Goal: Task Accomplishment & Management: Manage account settings

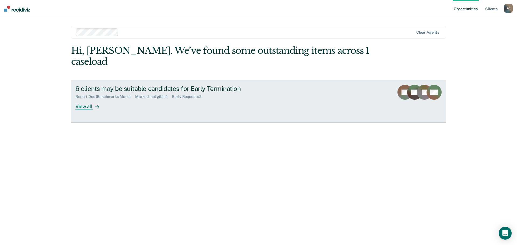
click at [87, 99] on div "View all" at bounding box center [90, 104] width 30 height 11
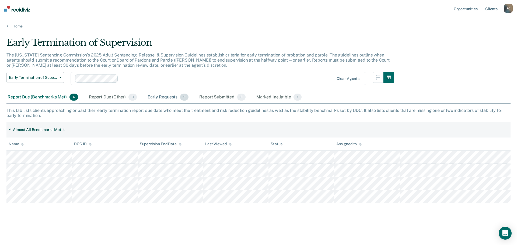
click at [163, 97] on div "Early Requests 2" at bounding box center [167, 98] width 43 height 12
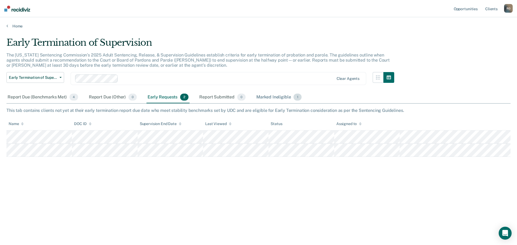
click at [280, 99] on div "Marked Ineligible 1" at bounding box center [278, 98] width 47 height 12
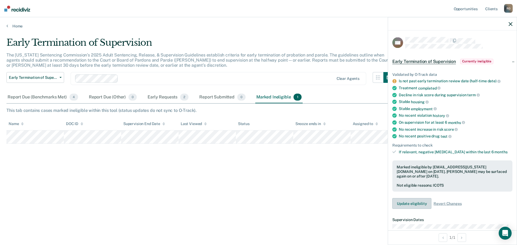
click at [420, 204] on button "Update eligibility" at bounding box center [411, 203] width 39 height 11
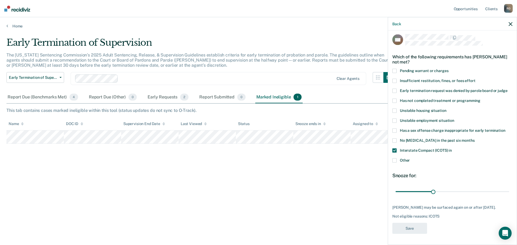
scroll to position [7, 0]
click at [509, 23] on icon "button" at bounding box center [511, 24] width 4 height 4
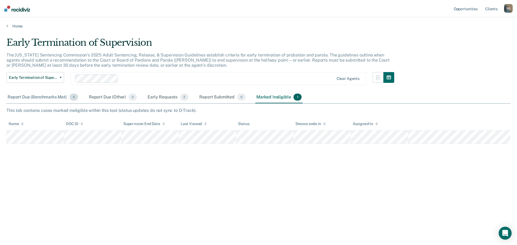
click at [40, 99] on div "Report Due (Benchmarks Met) 4" at bounding box center [42, 98] width 73 height 12
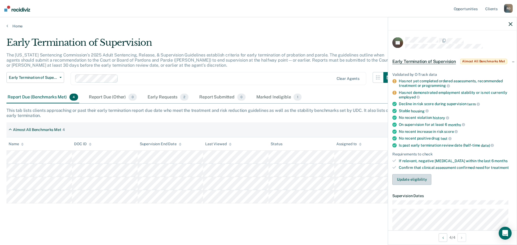
click at [422, 175] on button "Update eligibility" at bounding box center [411, 179] width 39 height 11
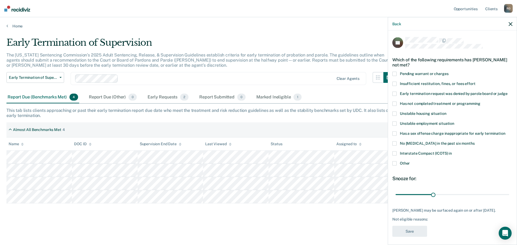
click at [394, 114] on span at bounding box center [394, 114] width 4 height 4
click at [394, 123] on span at bounding box center [394, 124] width 4 height 4
click at [411, 237] on button "Save" at bounding box center [409, 231] width 35 height 11
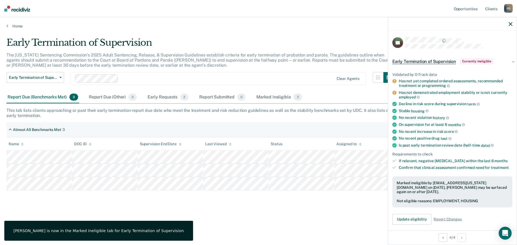
click at [209, 207] on div "Early Termination of Supervision The [US_STATE] Sentencing Commission’s 2025 Ad…" at bounding box center [258, 129] width 504 height 185
click at [248, 127] on div "Almost All Benchmarks Met 3" at bounding box center [258, 130] width 504 height 15
click at [511, 22] on icon "button" at bounding box center [511, 24] width 4 height 4
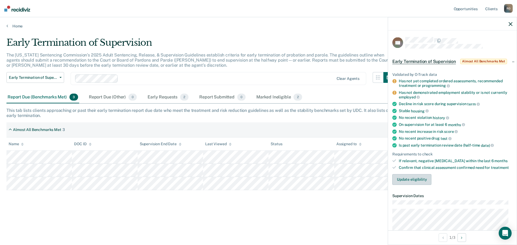
click at [417, 178] on button "Update eligibility" at bounding box center [411, 179] width 39 height 11
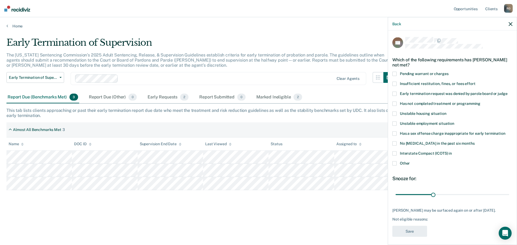
click at [397, 103] on label "Has not completed treatment or programming" at bounding box center [452, 105] width 120 height 6
click at [420, 233] on button "Save" at bounding box center [409, 231] width 35 height 11
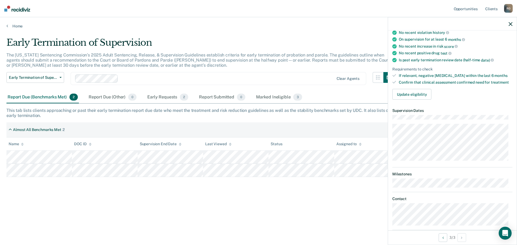
scroll to position [0, 0]
